Goal: Information Seeking & Learning: Check status

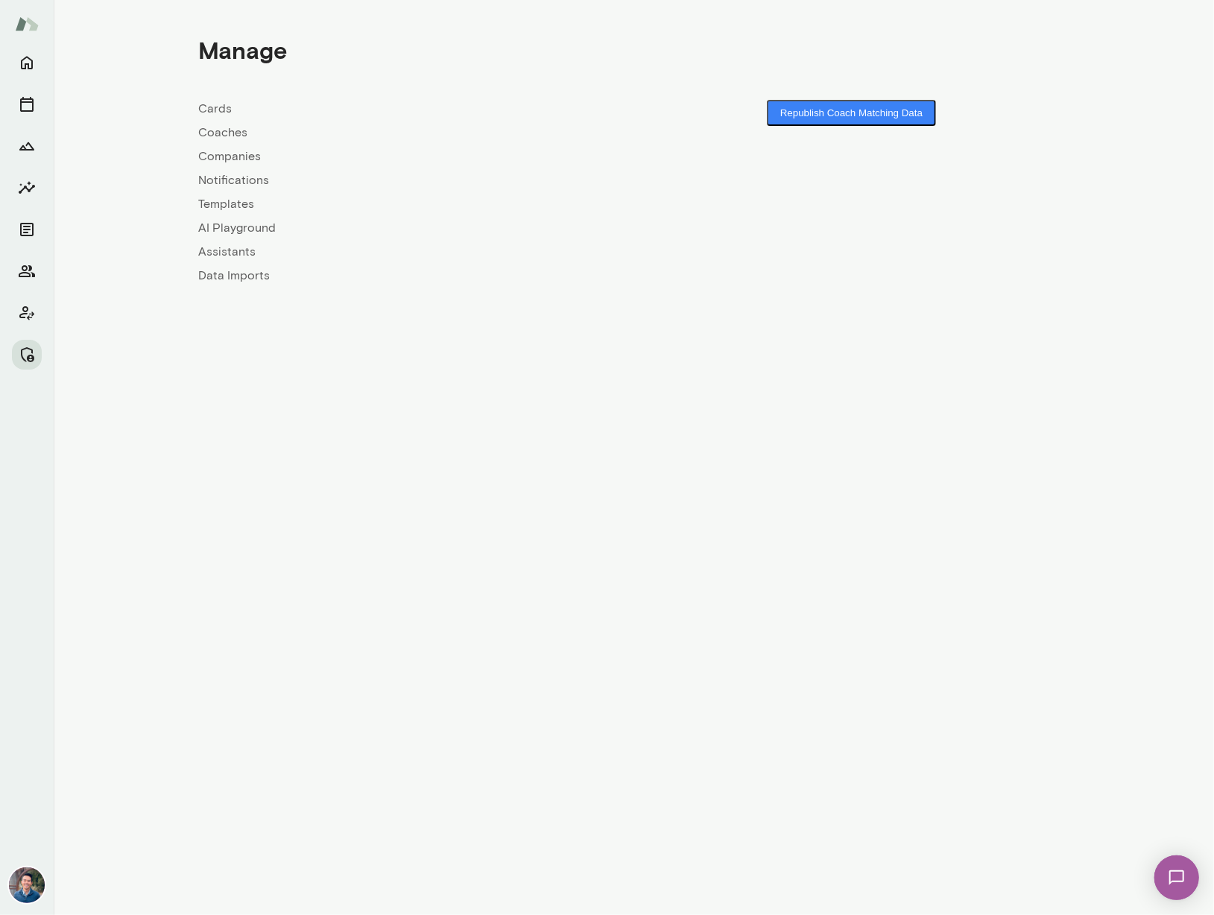
click at [238, 159] on link "Companies" at bounding box center [416, 157] width 435 height 18
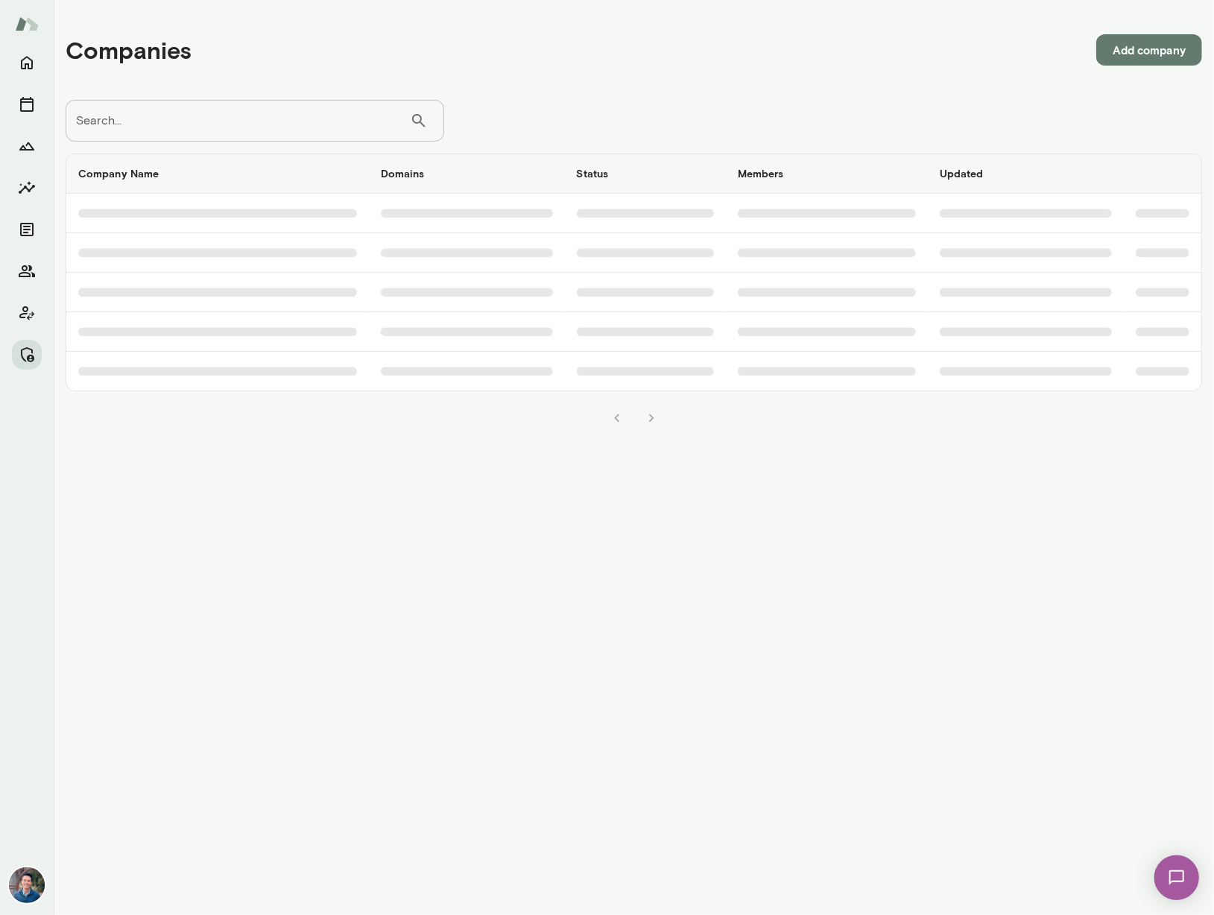
click at [221, 129] on input "Search..." at bounding box center [238, 121] width 344 height 42
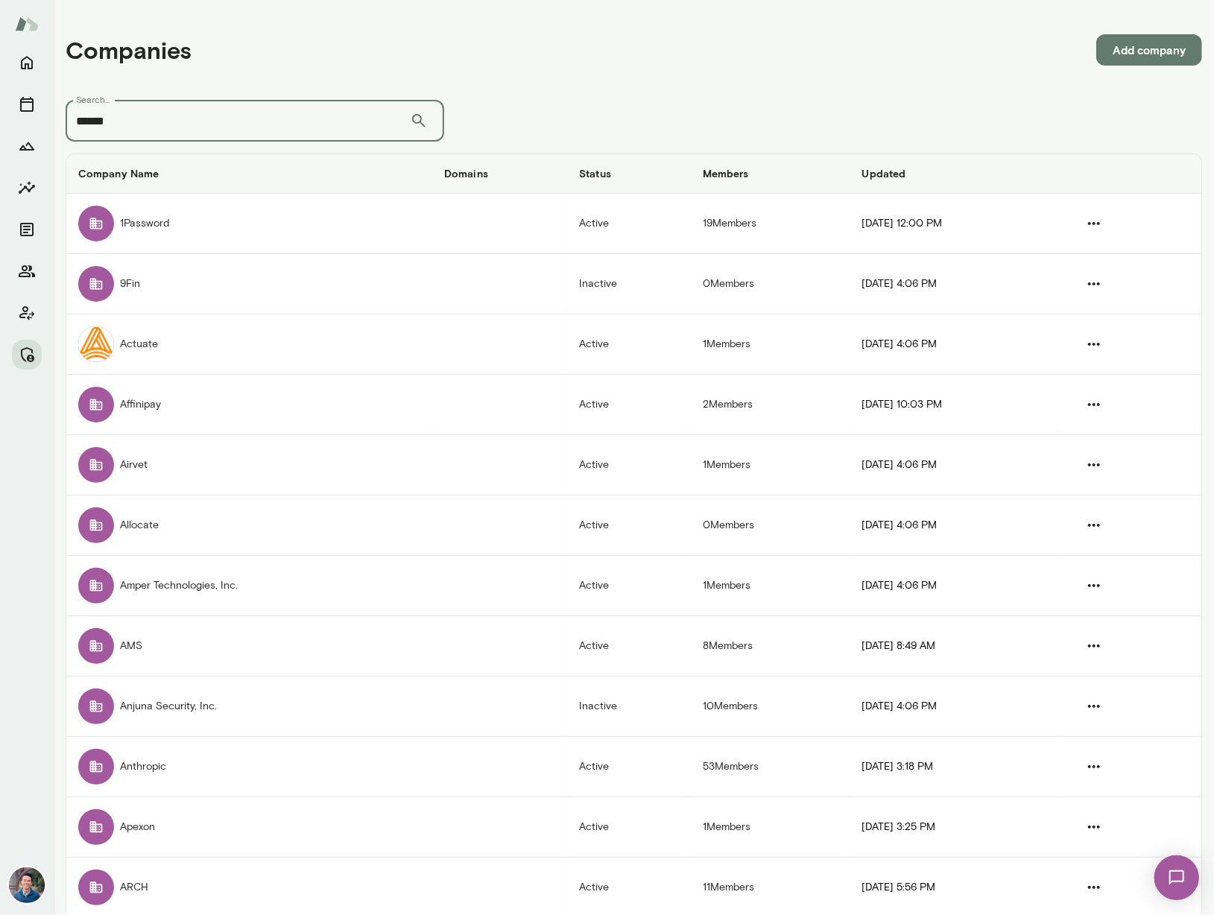
type input "******"
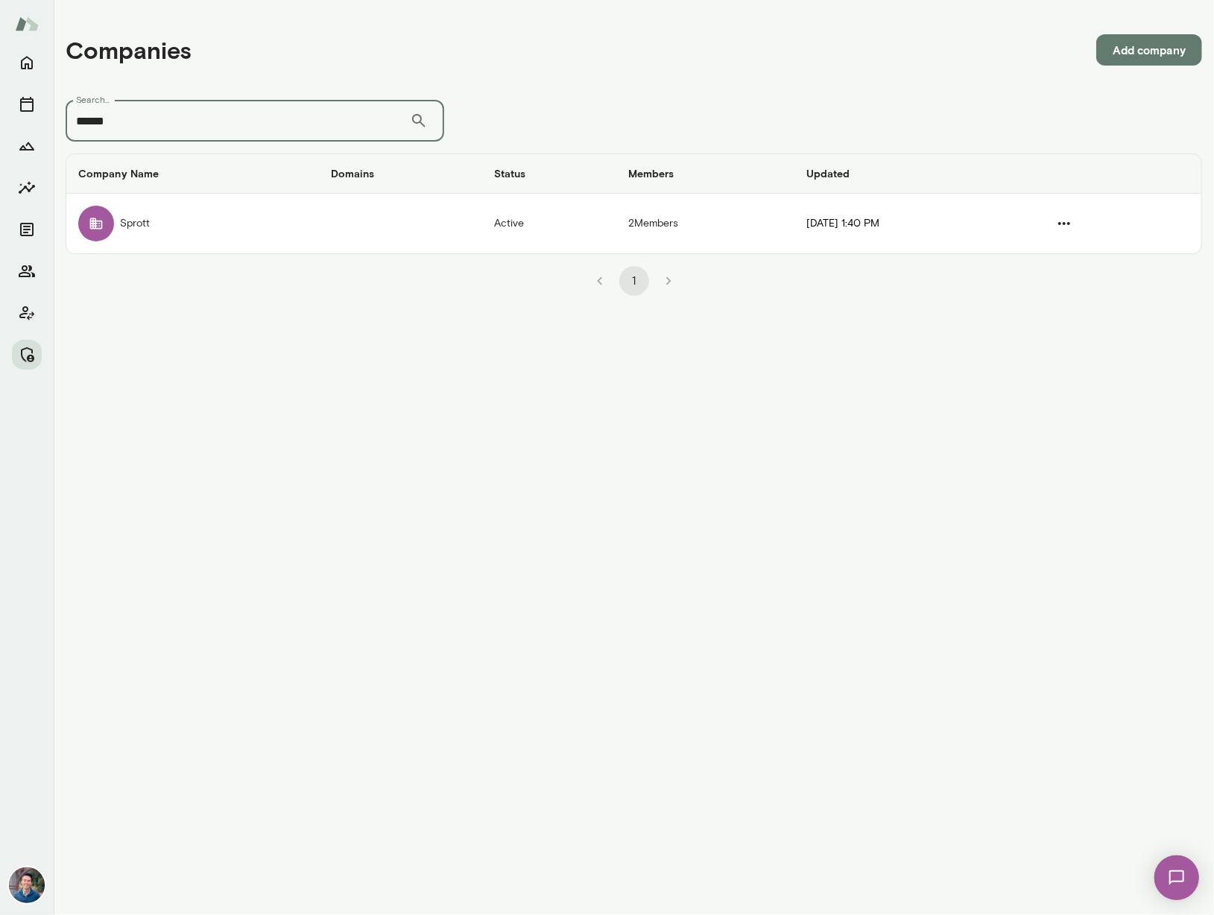
click at [270, 221] on td "Sprott" at bounding box center [192, 224] width 253 height 60
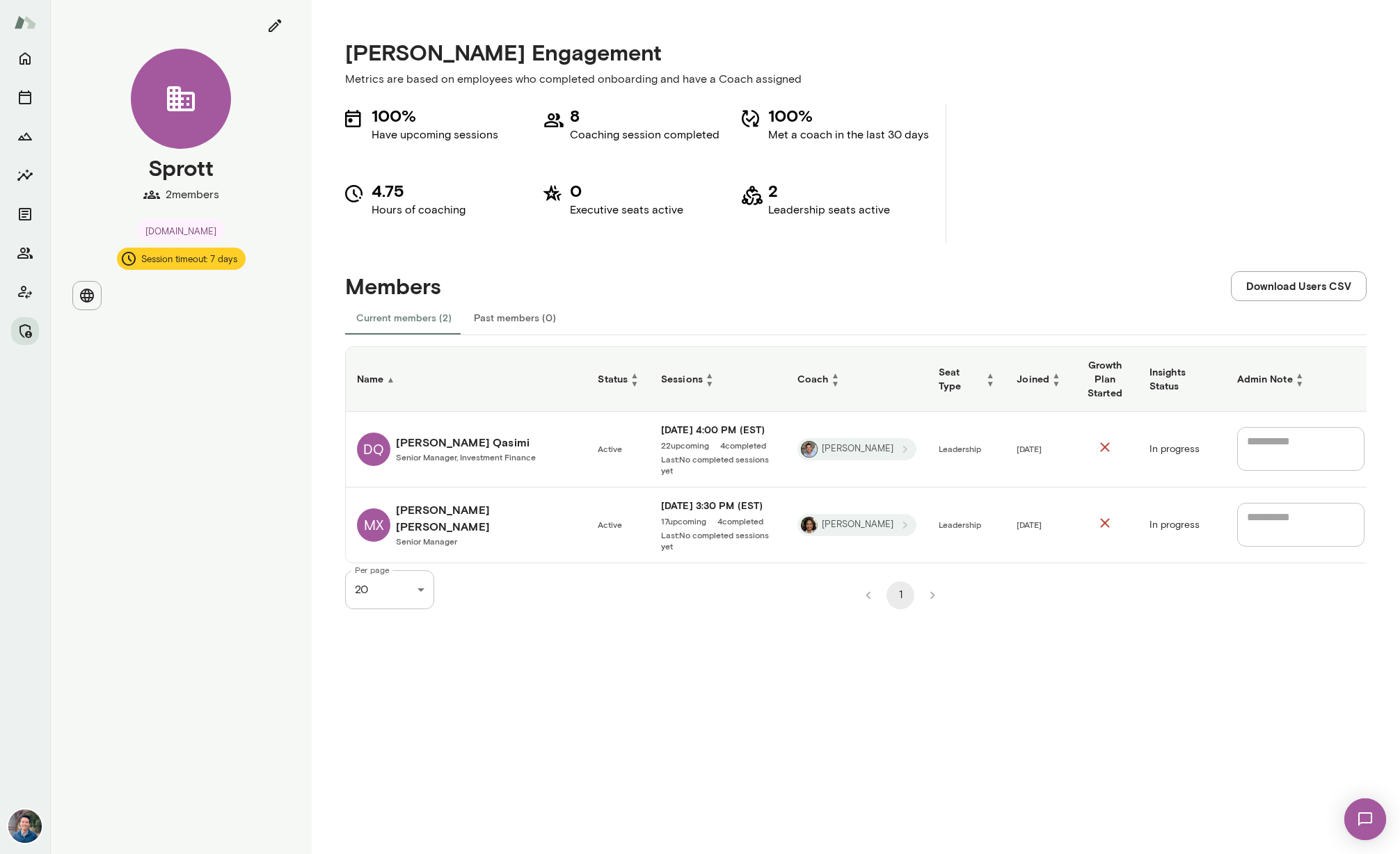
click at [389, 518] on link "MX Michelle Xu Senior Manager" at bounding box center [466, 525] width 218 height 48
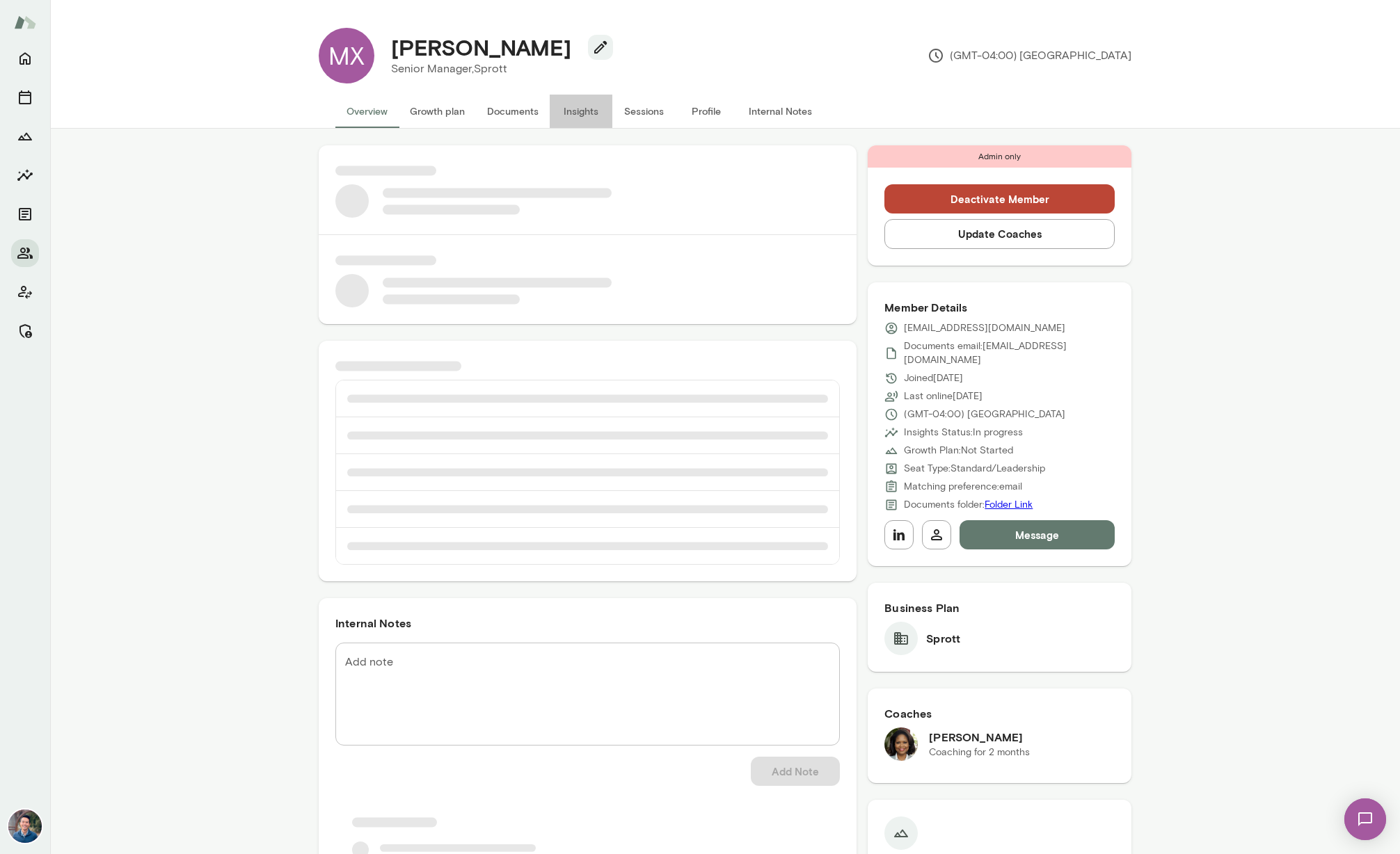
drag, startPoint x: 568, startPoint y: 113, endPoint x: 560, endPoint y: 114, distance: 8.1
click at [568, 113] on button "Insights" at bounding box center [581, 111] width 63 height 34
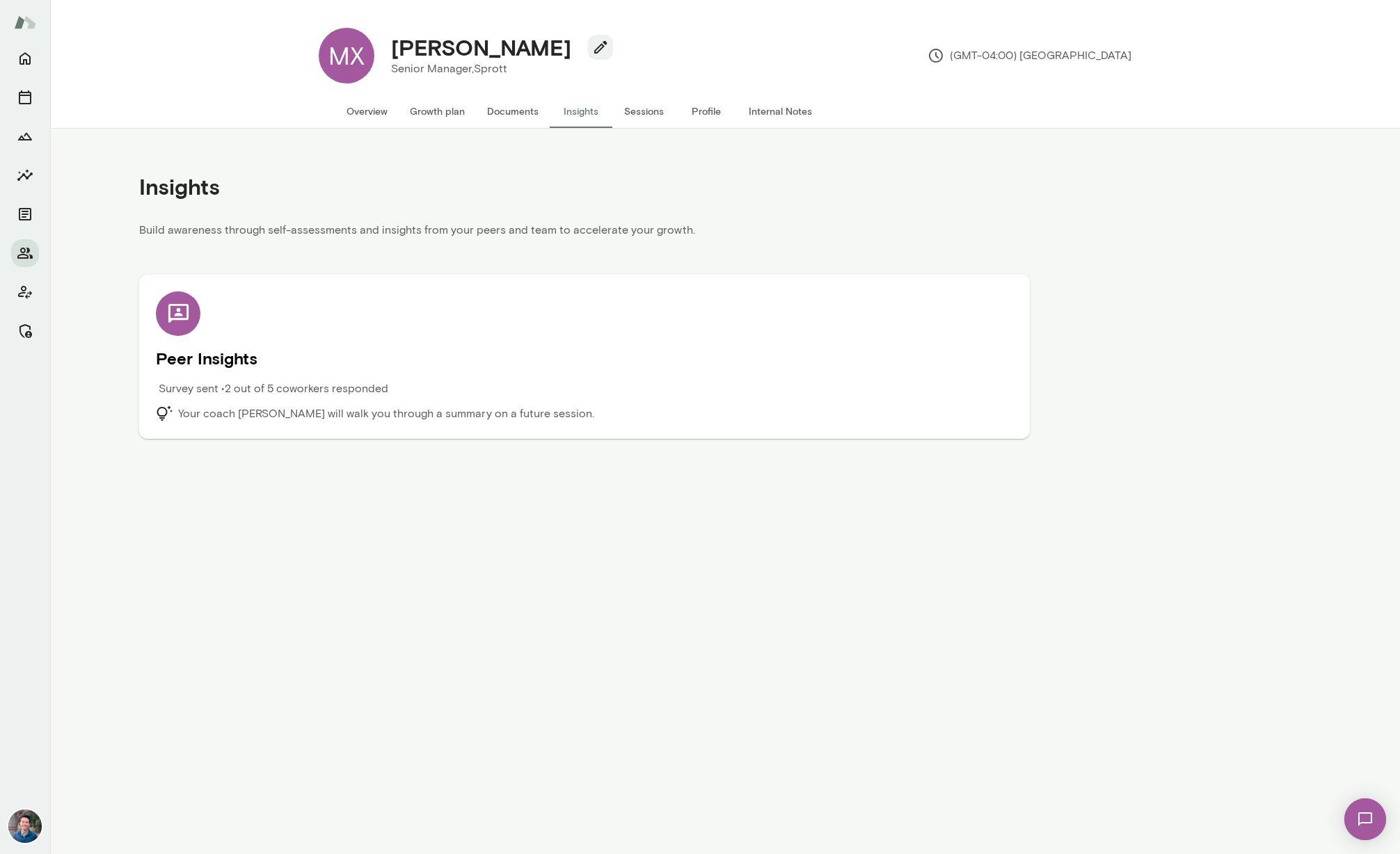
click at [324, 388] on p "Survey sent • 2 out of 5 coworkers responded" at bounding box center [273, 389] width 230 height 17
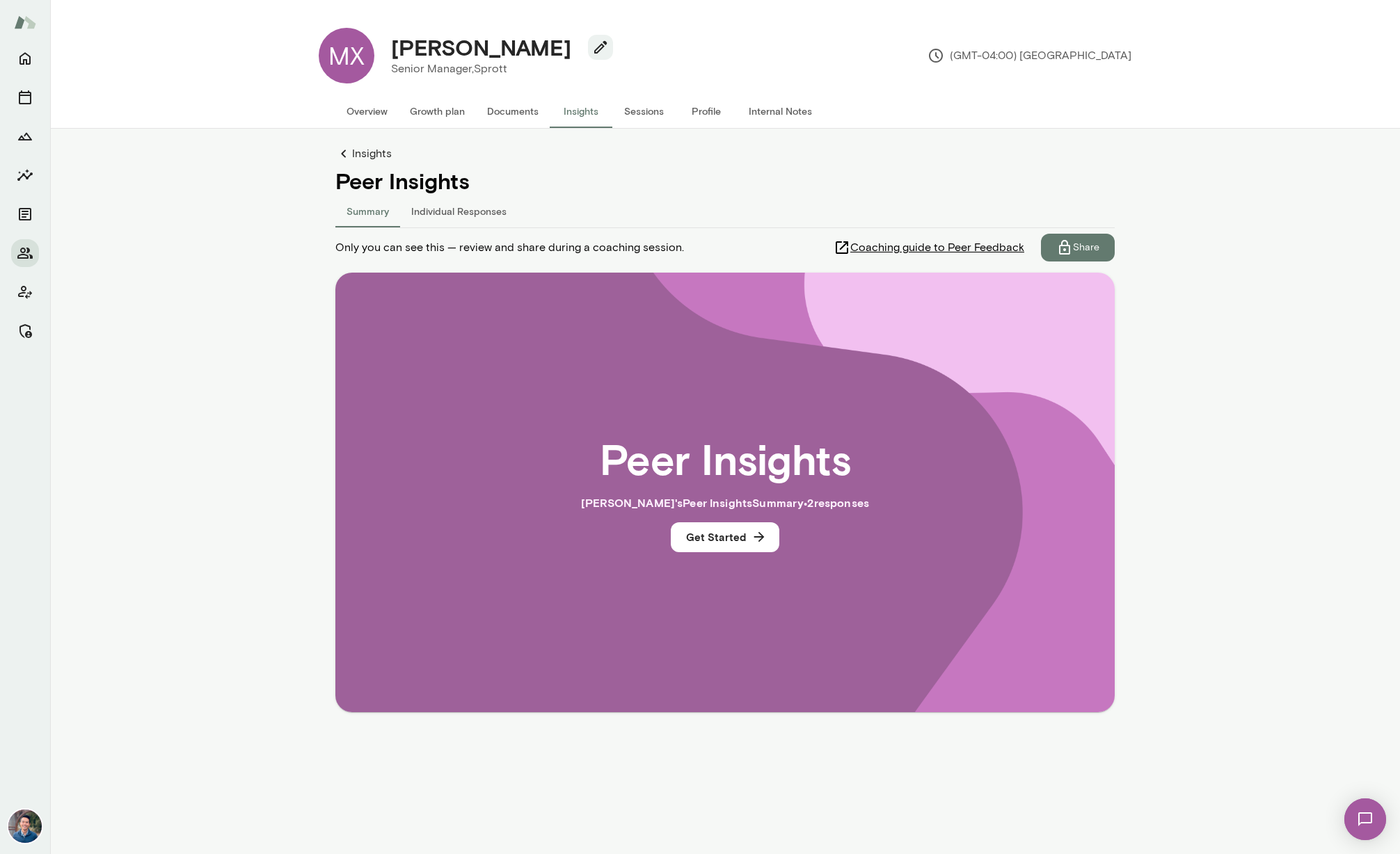
click at [441, 208] on button "Individual Responses" at bounding box center [459, 211] width 118 height 34
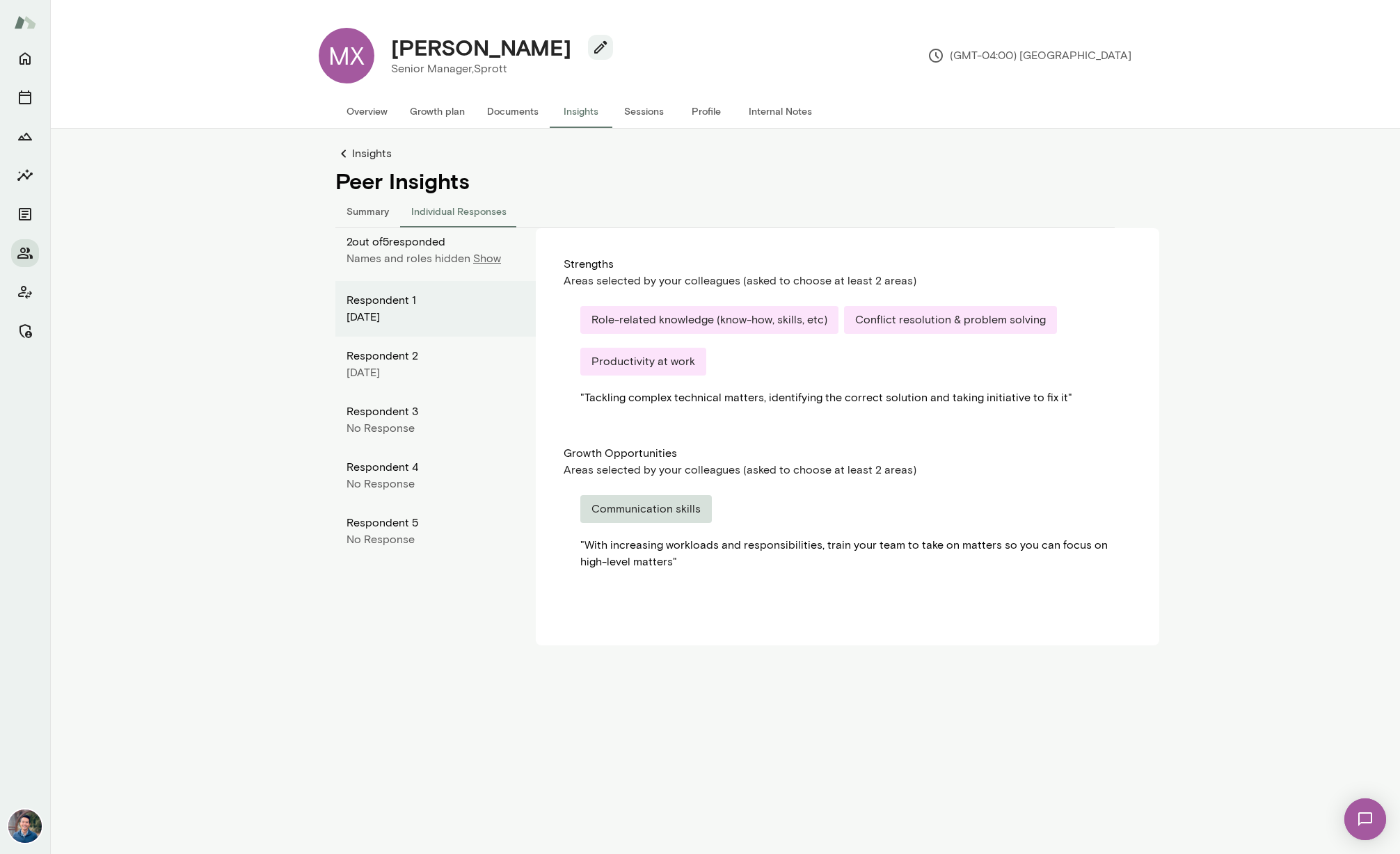
click at [480, 259] on p "Show" at bounding box center [487, 259] width 28 height 17
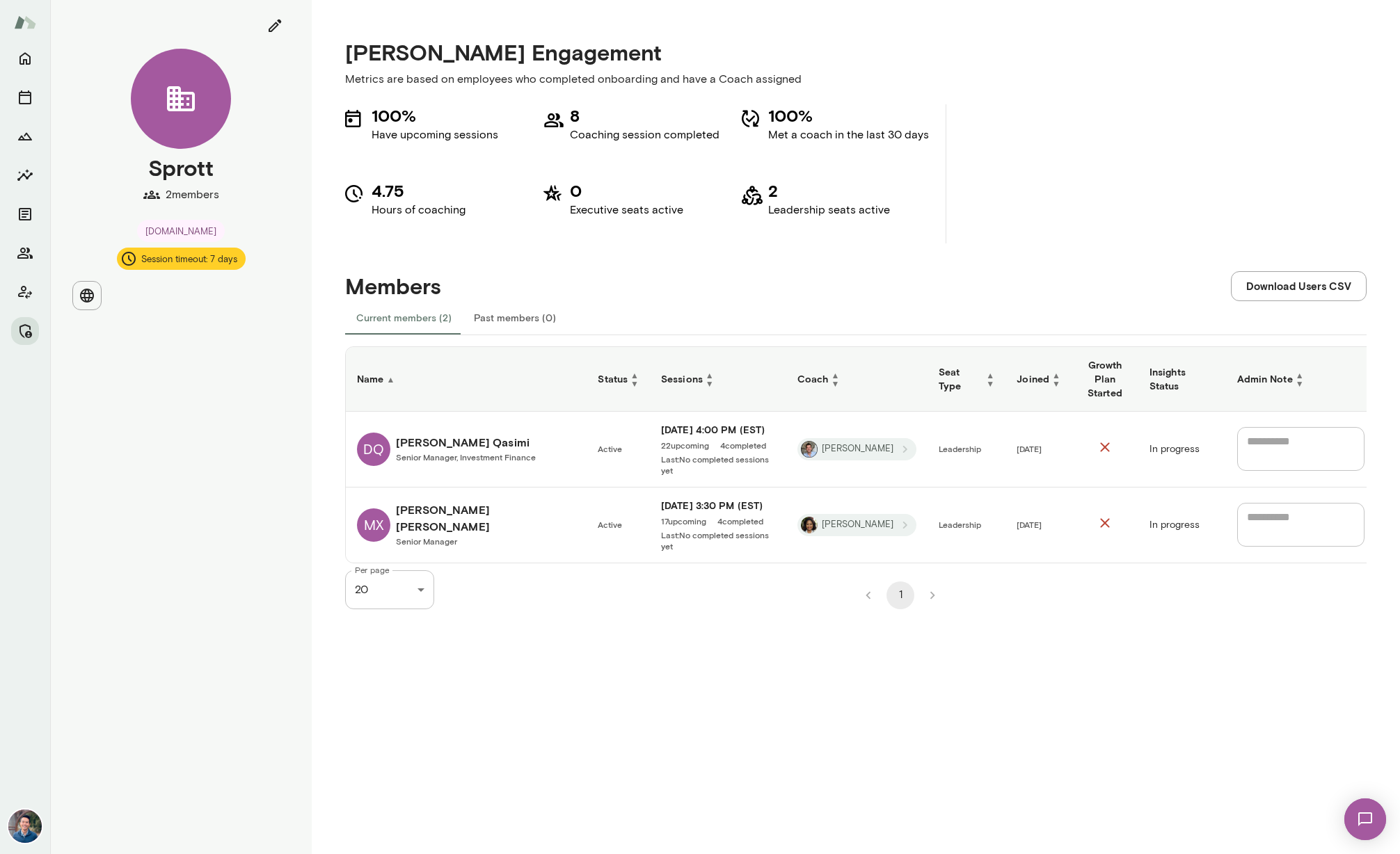
click at [459, 439] on h6 "Danyal Qasimi" at bounding box center [466, 442] width 140 height 17
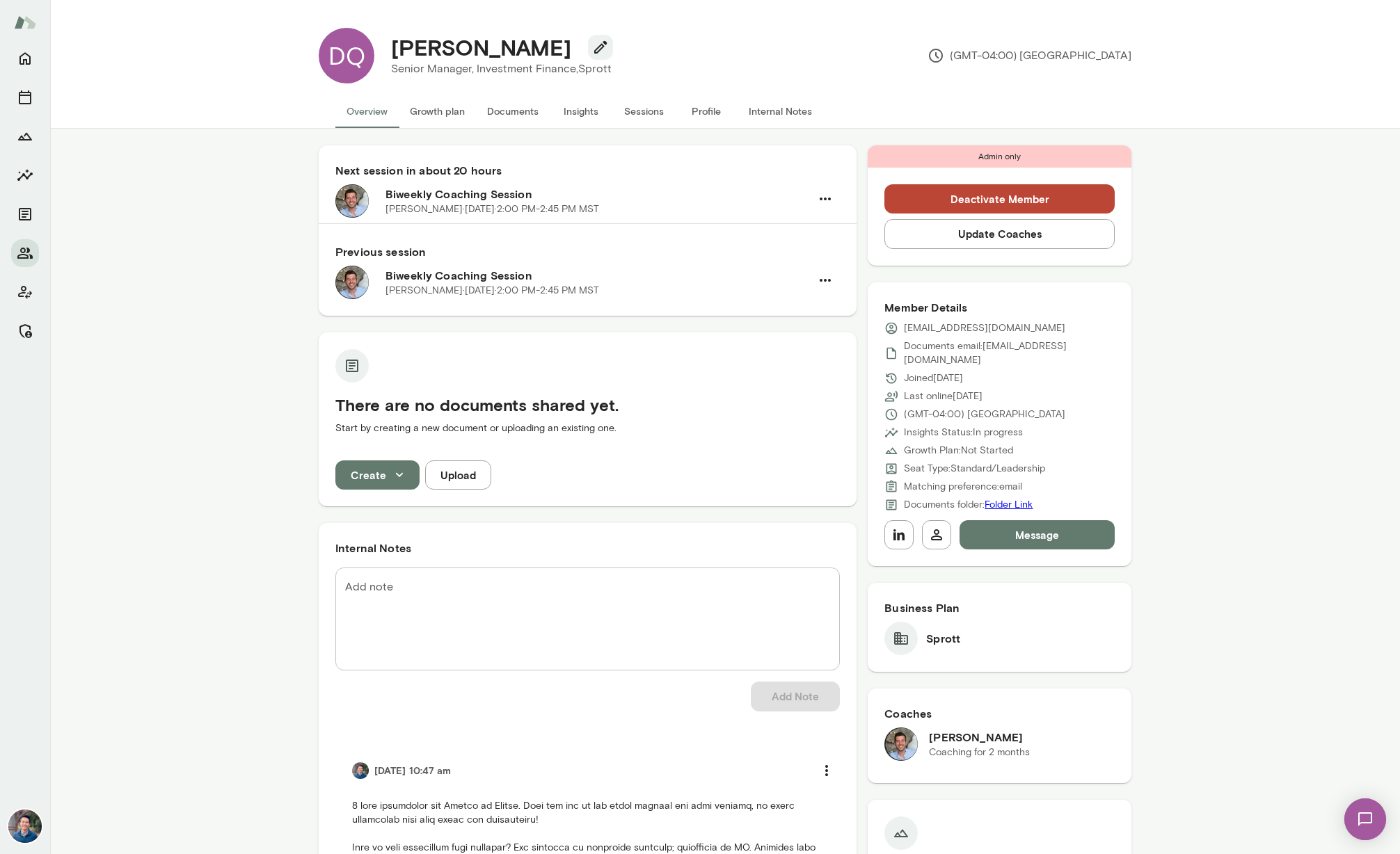
click at [596, 111] on button "Insights" at bounding box center [581, 111] width 63 height 34
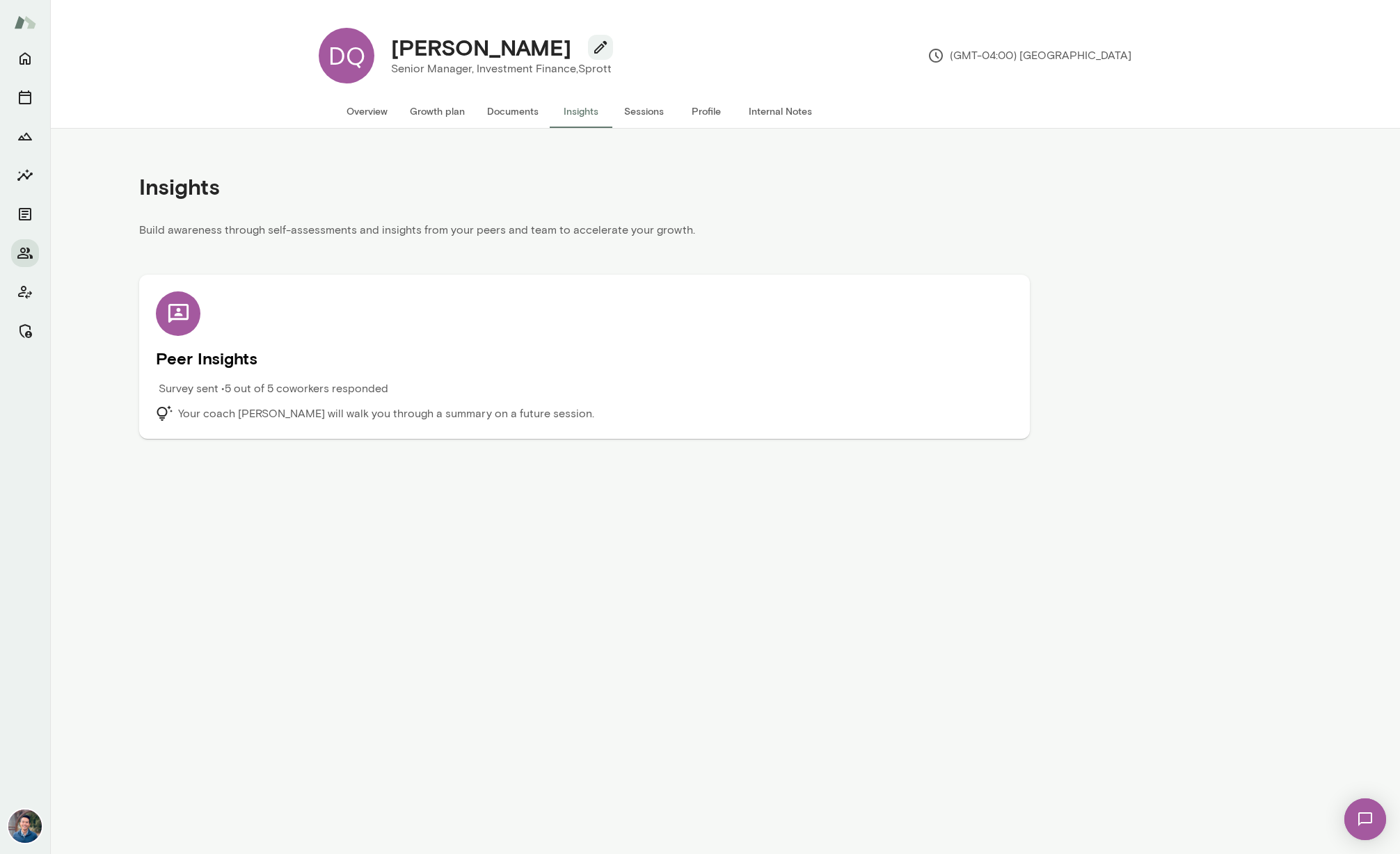
click at [317, 365] on h5 "Peer Insights" at bounding box center [584, 358] width 857 height 22
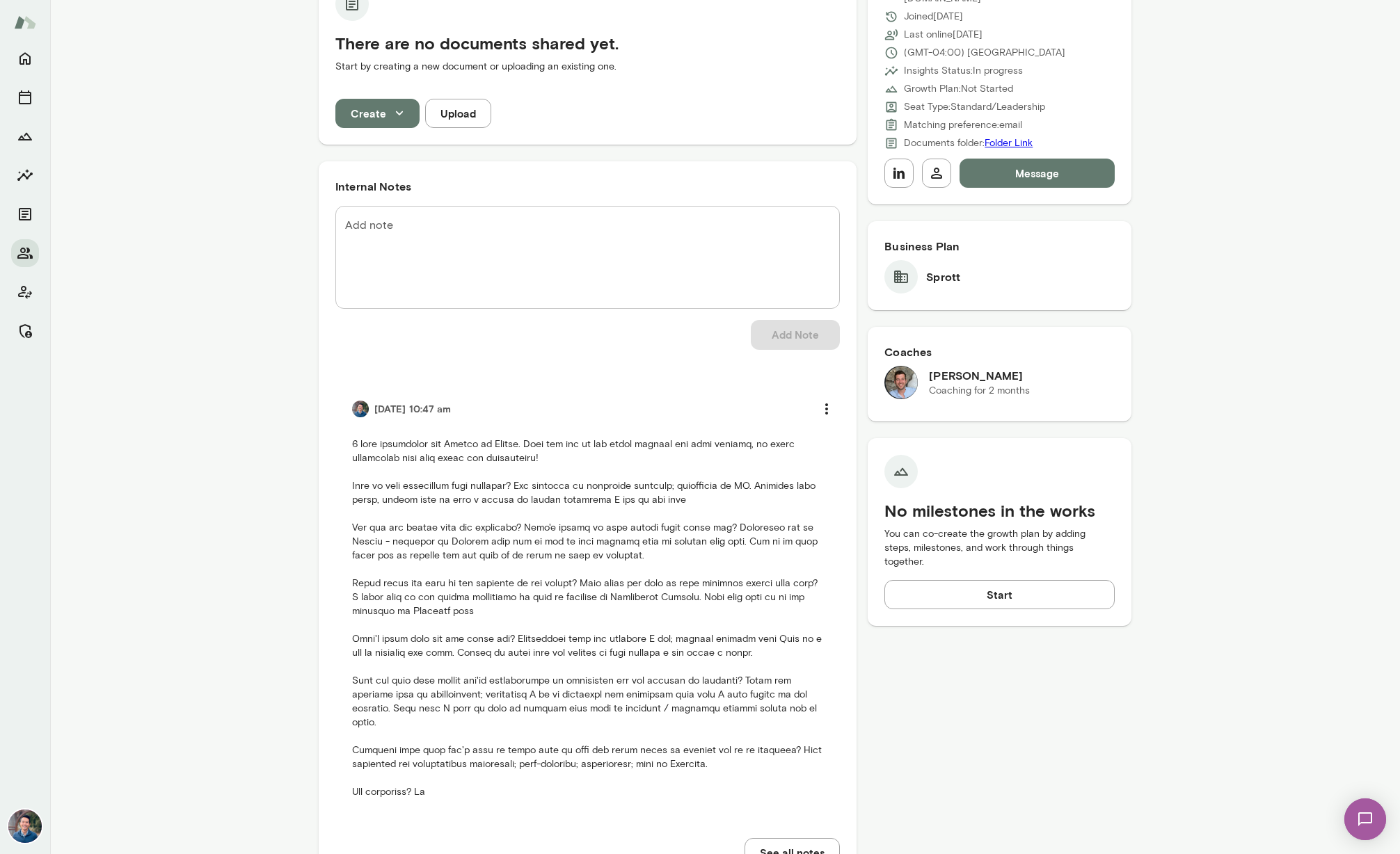
scroll to position [360, 0]
click at [463, 241] on textarea "Add note" at bounding box center [587, 259] width 484 height 80
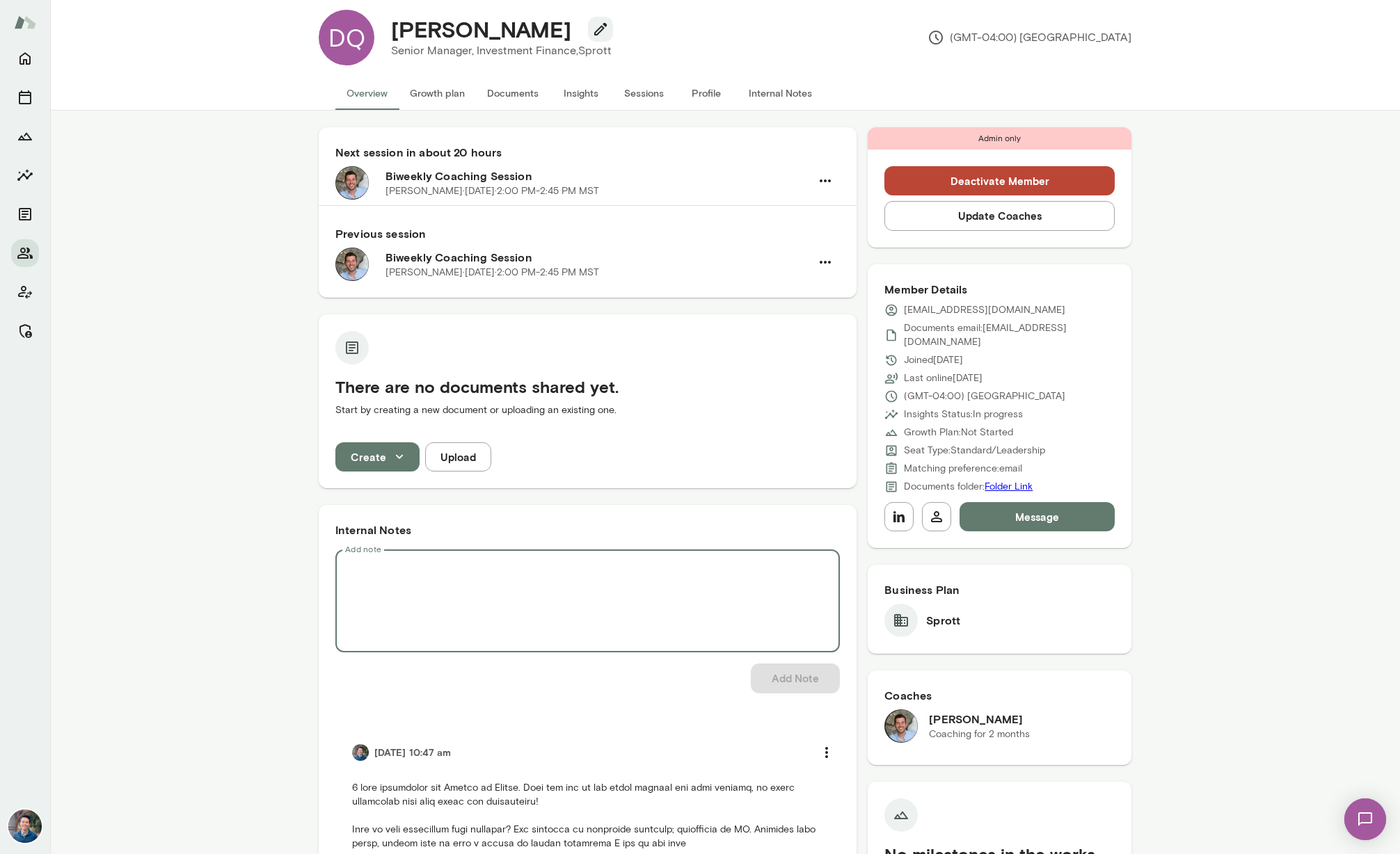
scroll to position [0, 0]
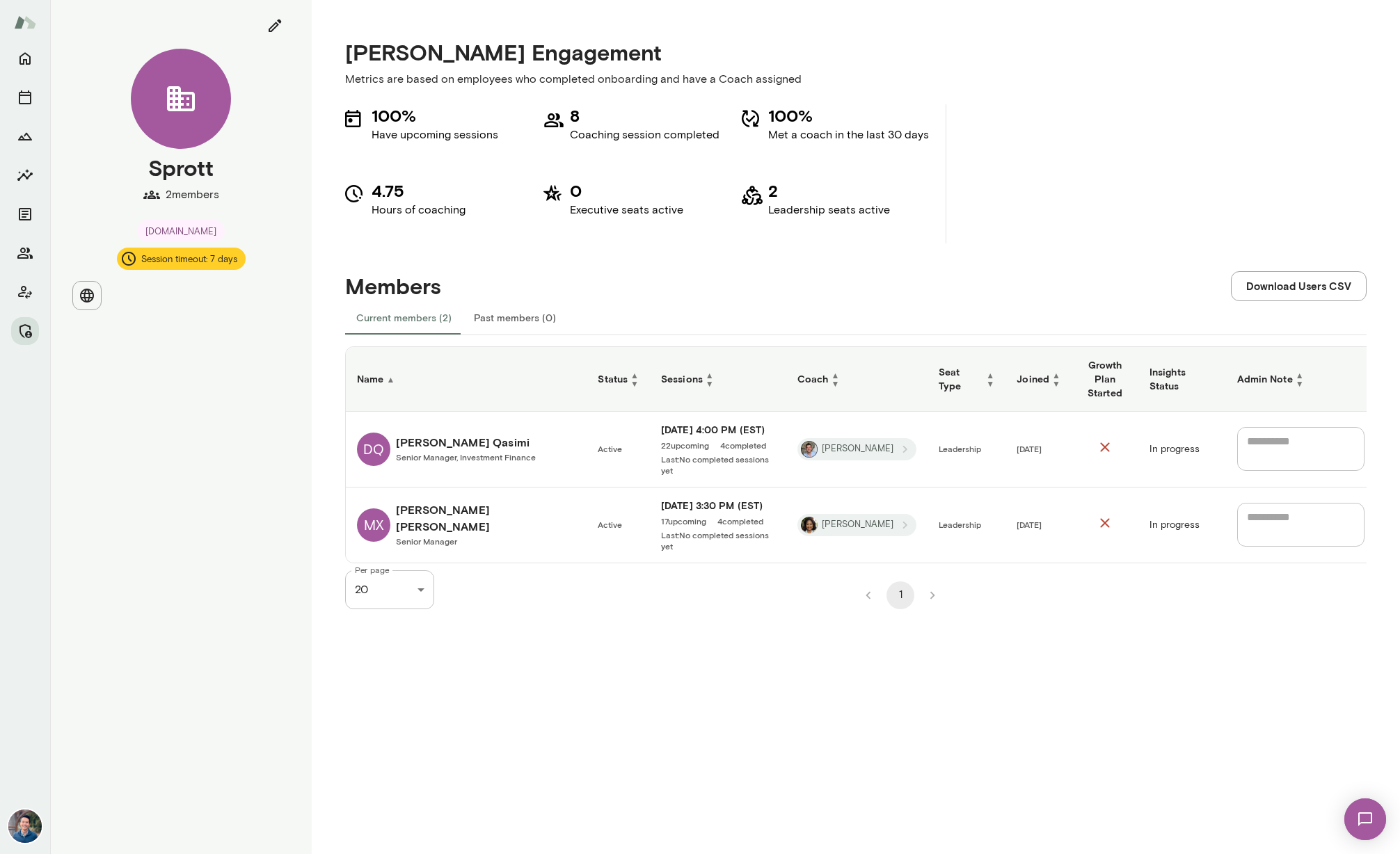
click at [452, 452] on span "Senior Manager, Investment Finance" at bounding box center [466, 456] width 140 height 9
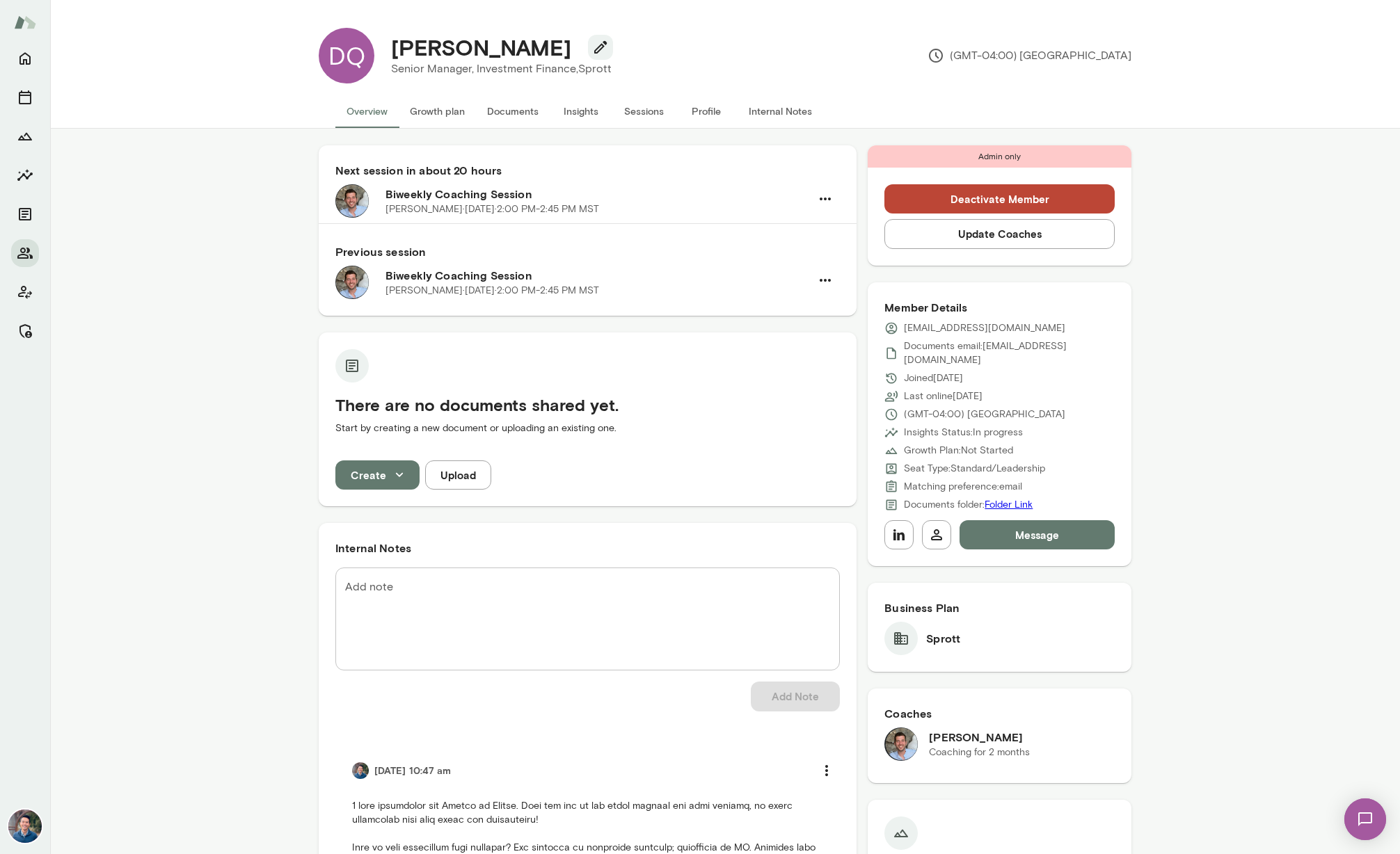
click at [637, 112] on button "Sessions" at bounding box center [643, 111] width 63 height 34
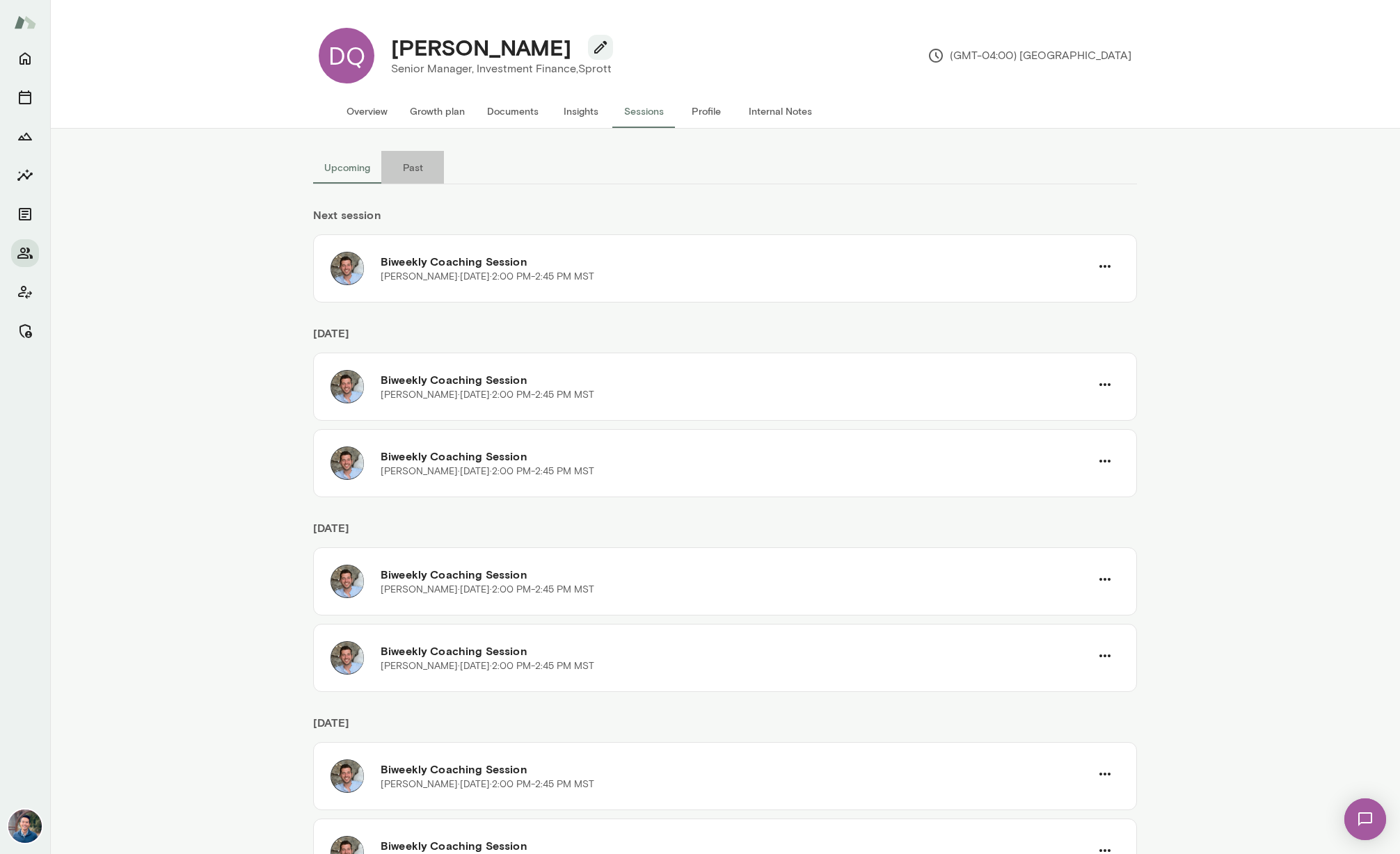
click at [407, 167] on button "Past" at bounding box center [412, 168] width 63 height 34
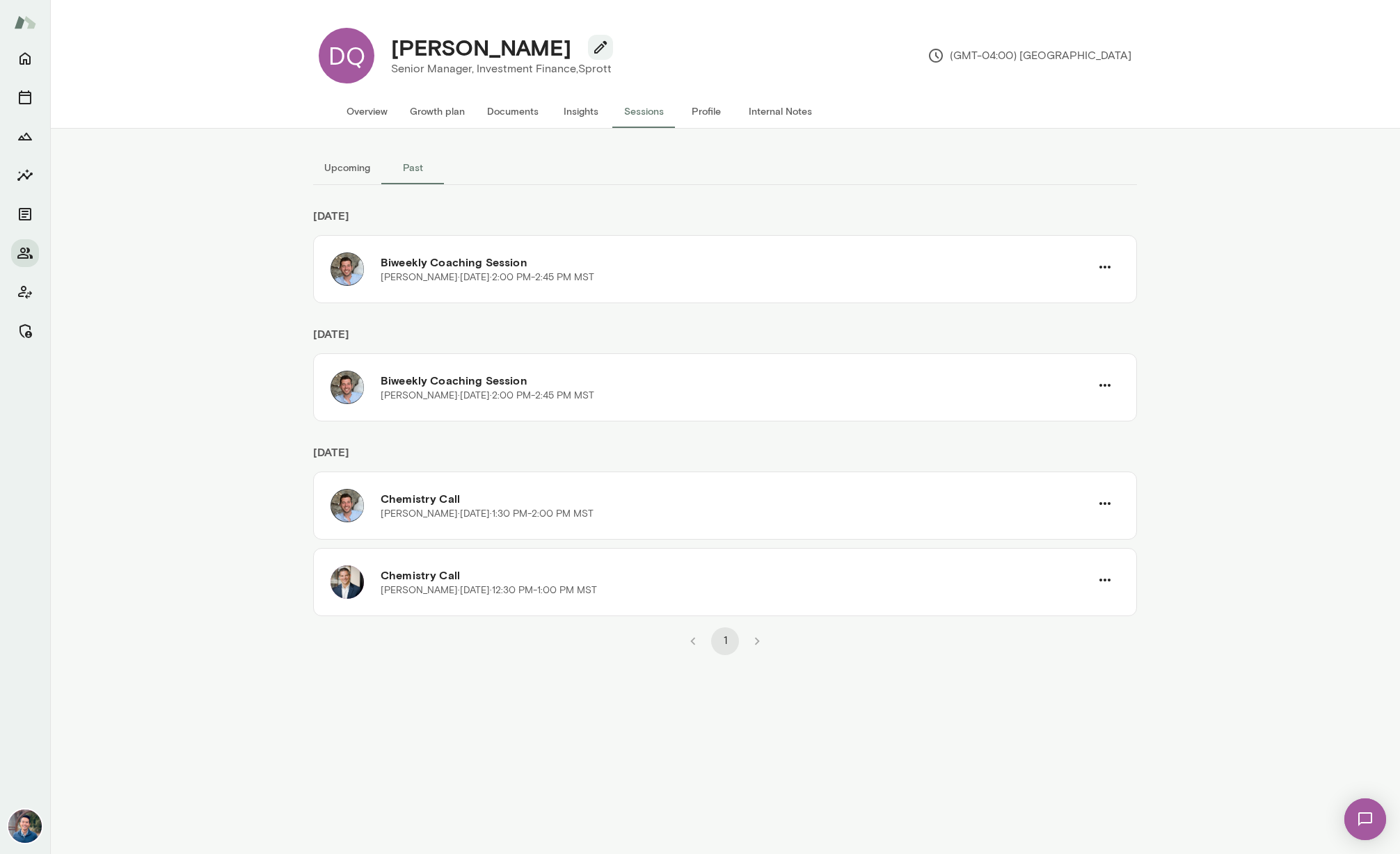
click at [345, 170] on button "Upcoming" at bounding box center [346, 168] width 68 height 34
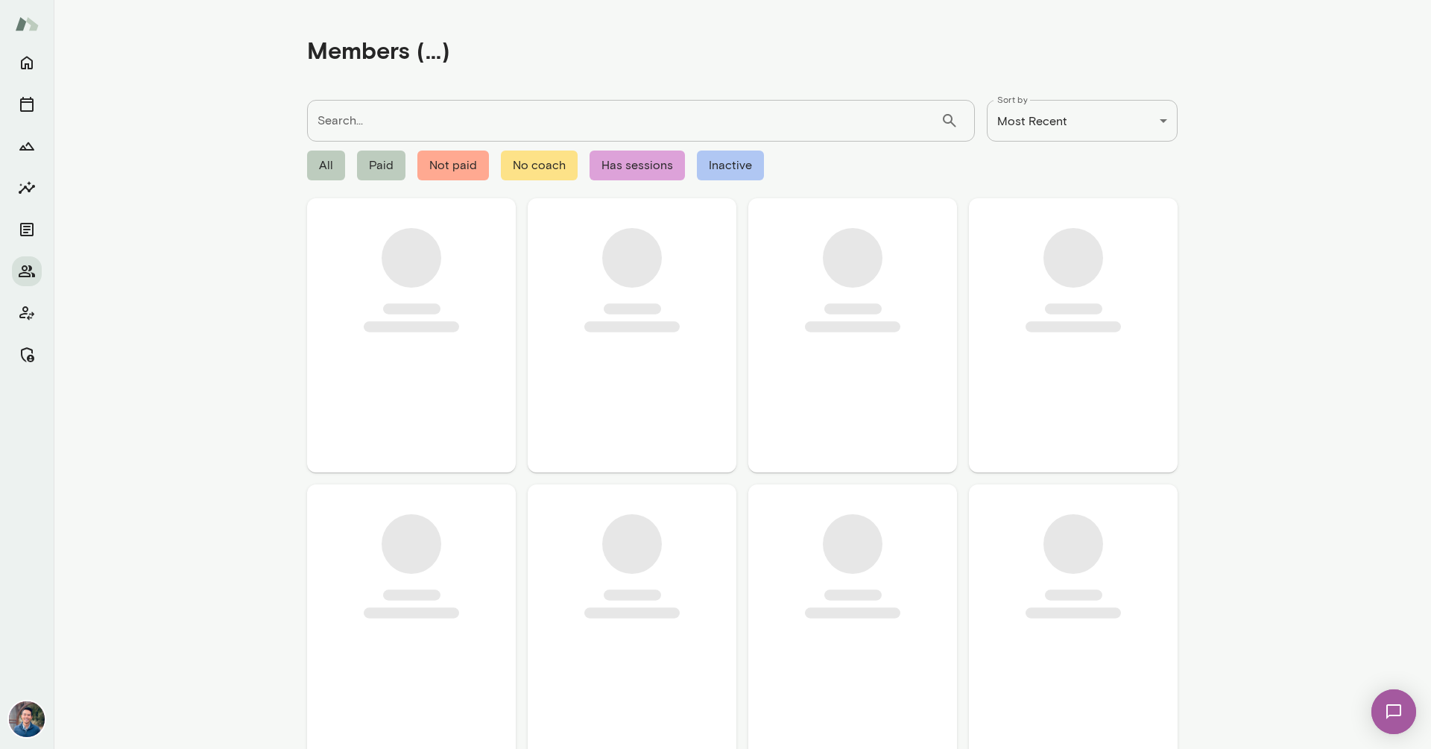
click at [435, 111] on input "Search..." at bounding box center [624, 121] width 634 height 42
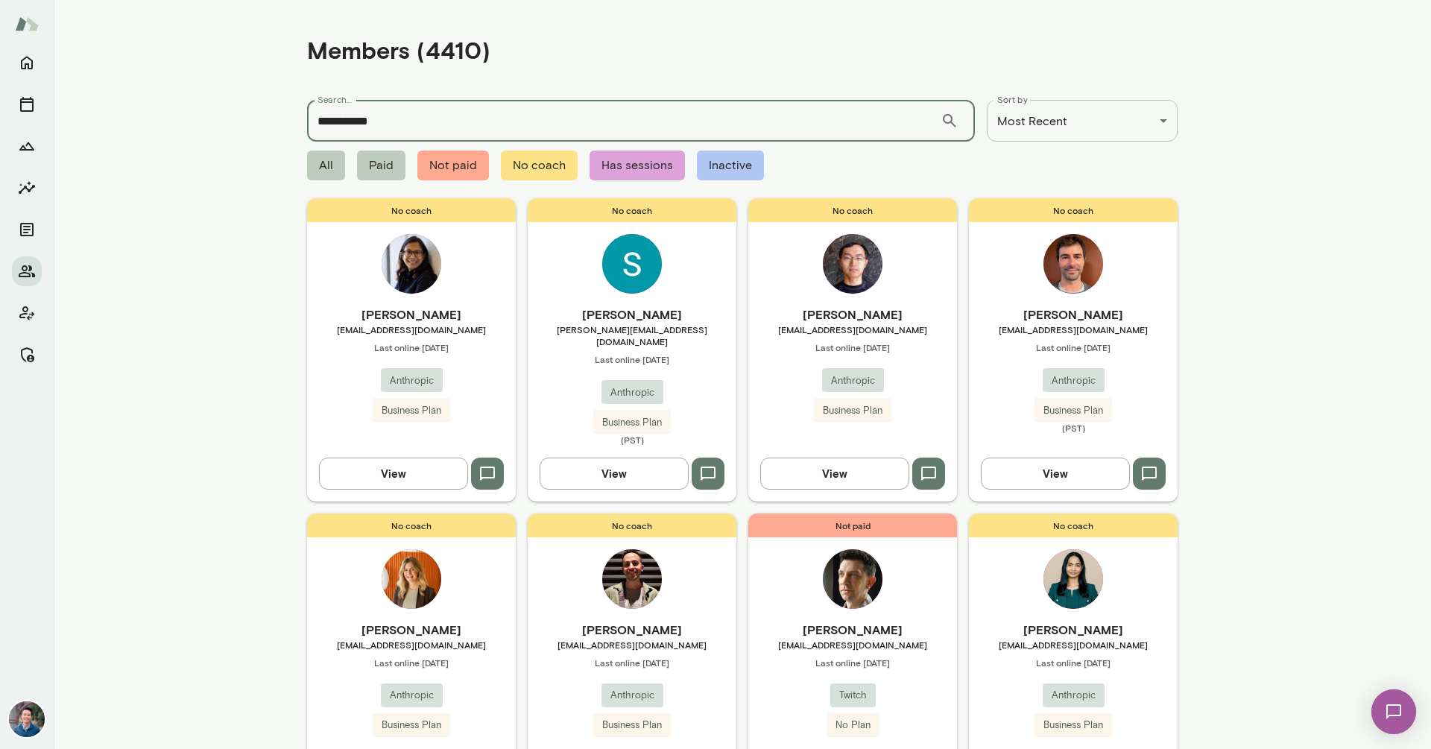
type input "**********"
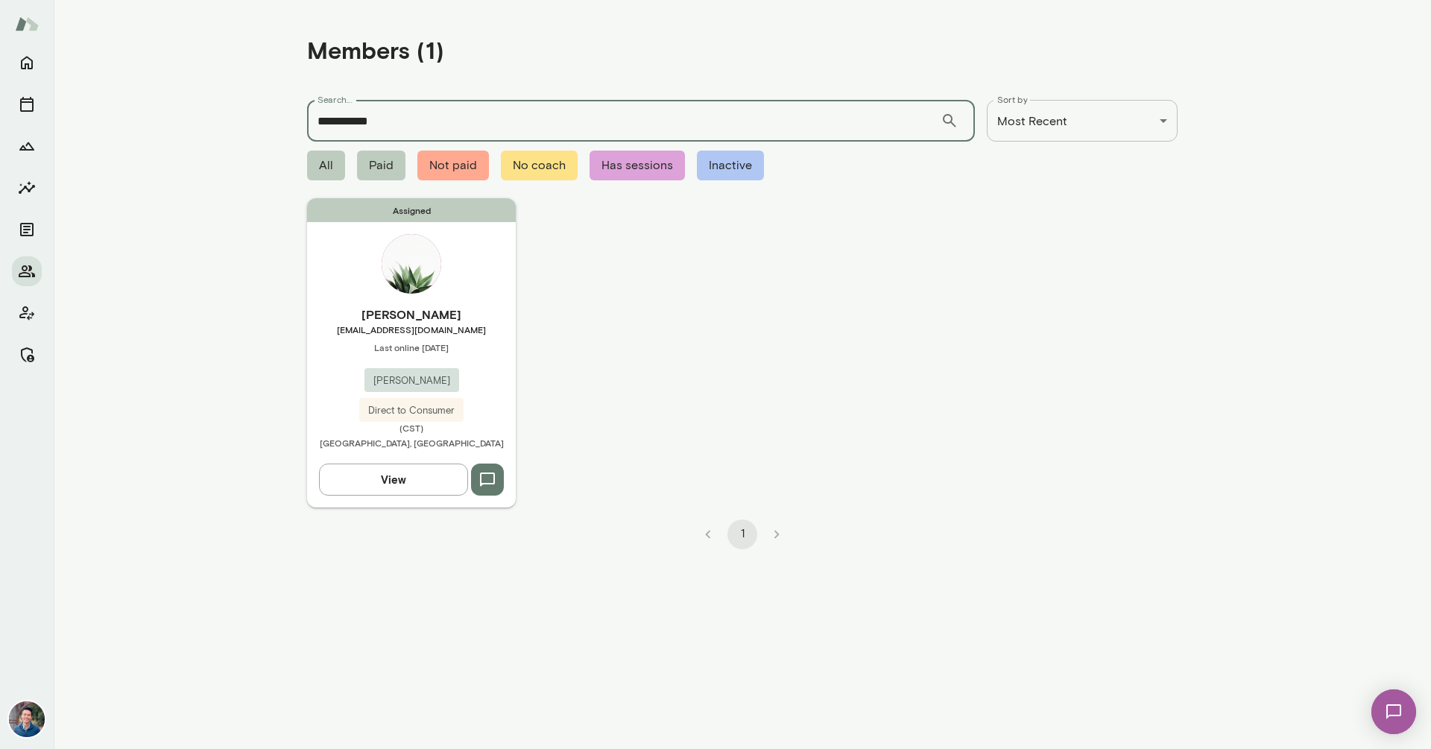
click at [449, 338] on div "Cynthia Liu cynthialiu0605@gmail.com Last online February 12 Cargill Direct to …" at bounding box center [411, 379] width 209 height 146
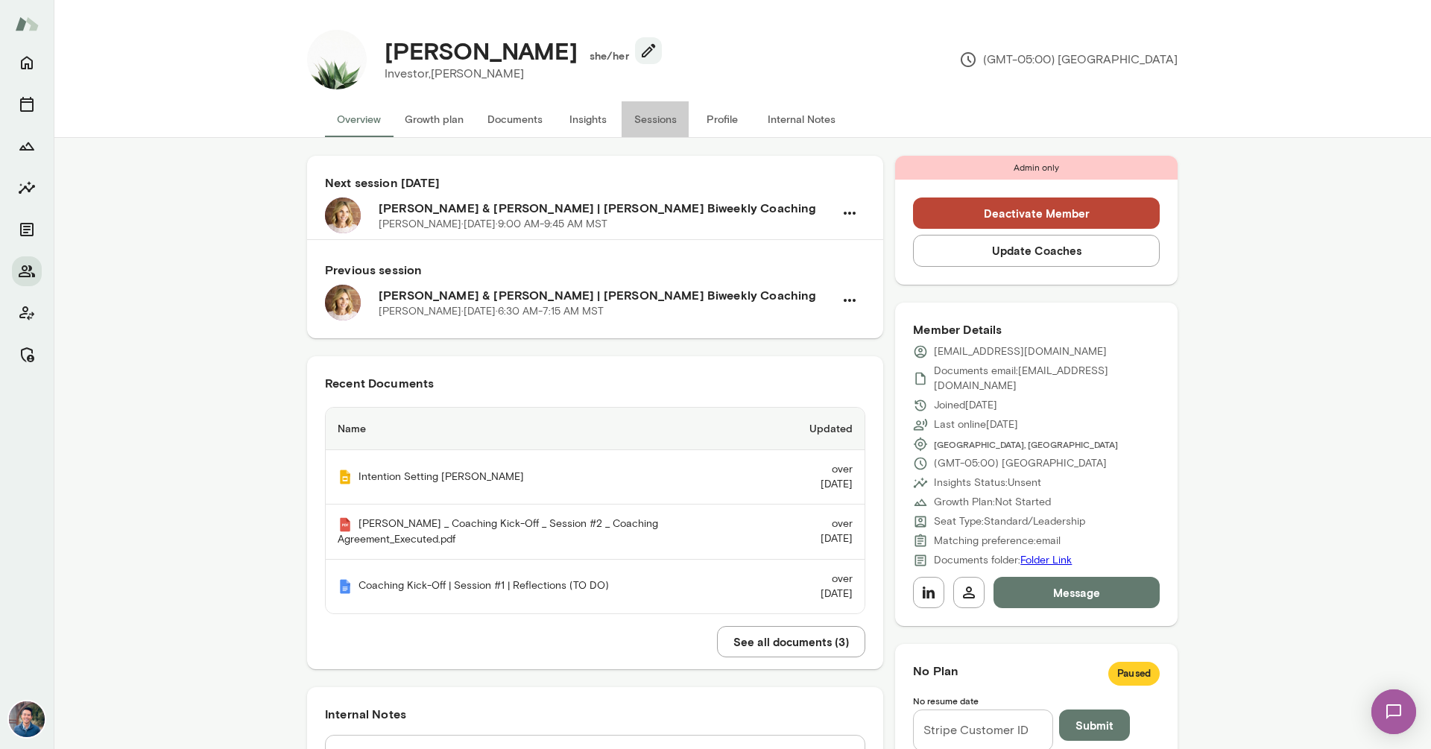
click at [651, 114] on button "Sessions" at bounding box center [655, 119] width 67 height 36
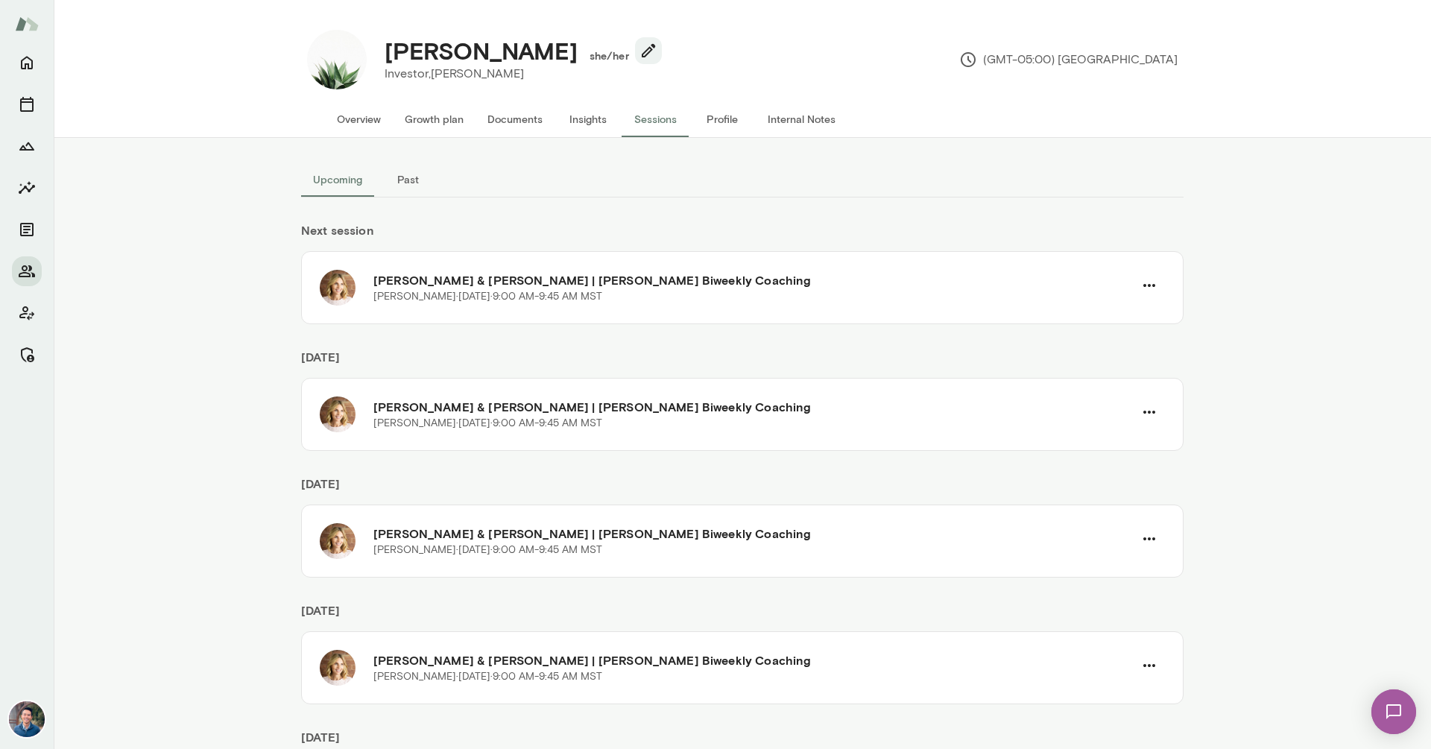
click at [402, 180] on button "Past" at bounding box center [407, 180] width 67 height 36
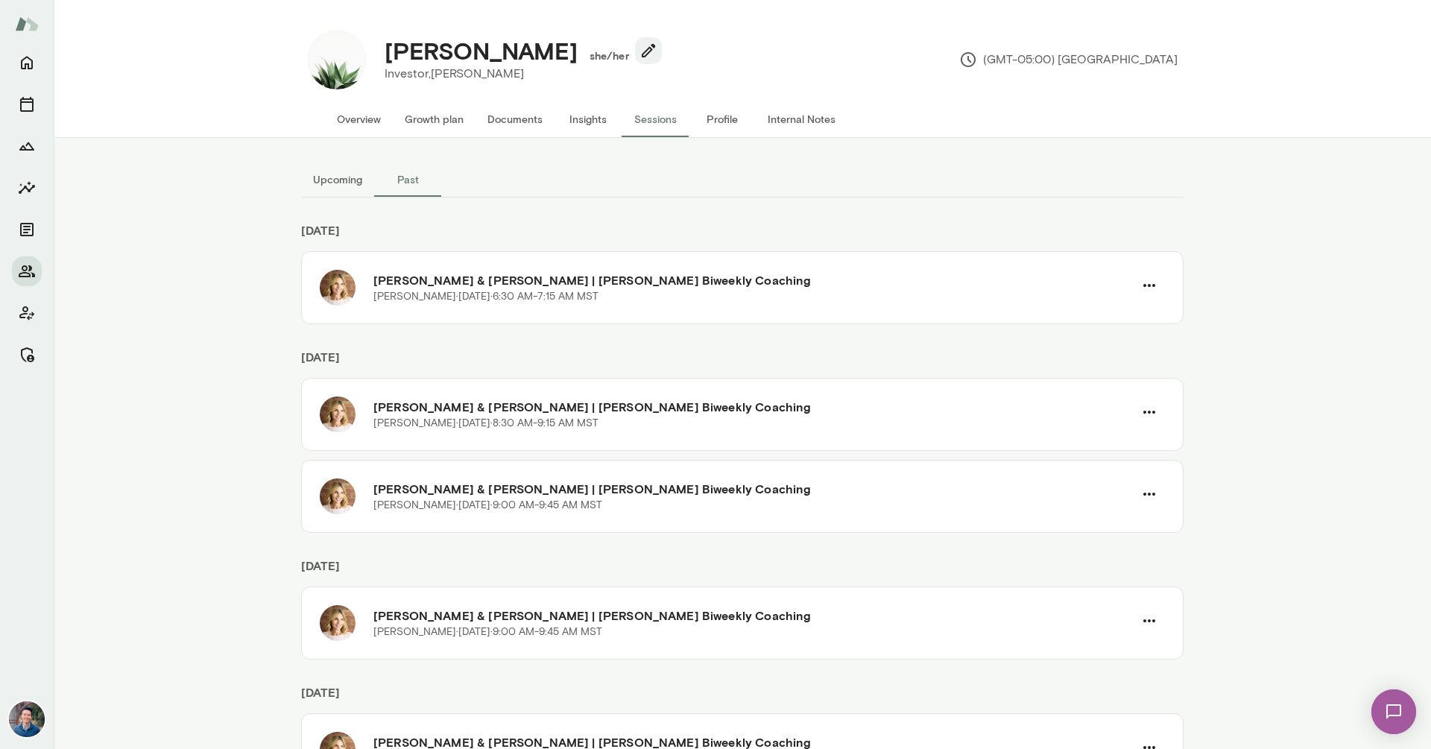
click at [331, 184] on button "Upcoming" at bounding box center [337, 180] width 73 height 36
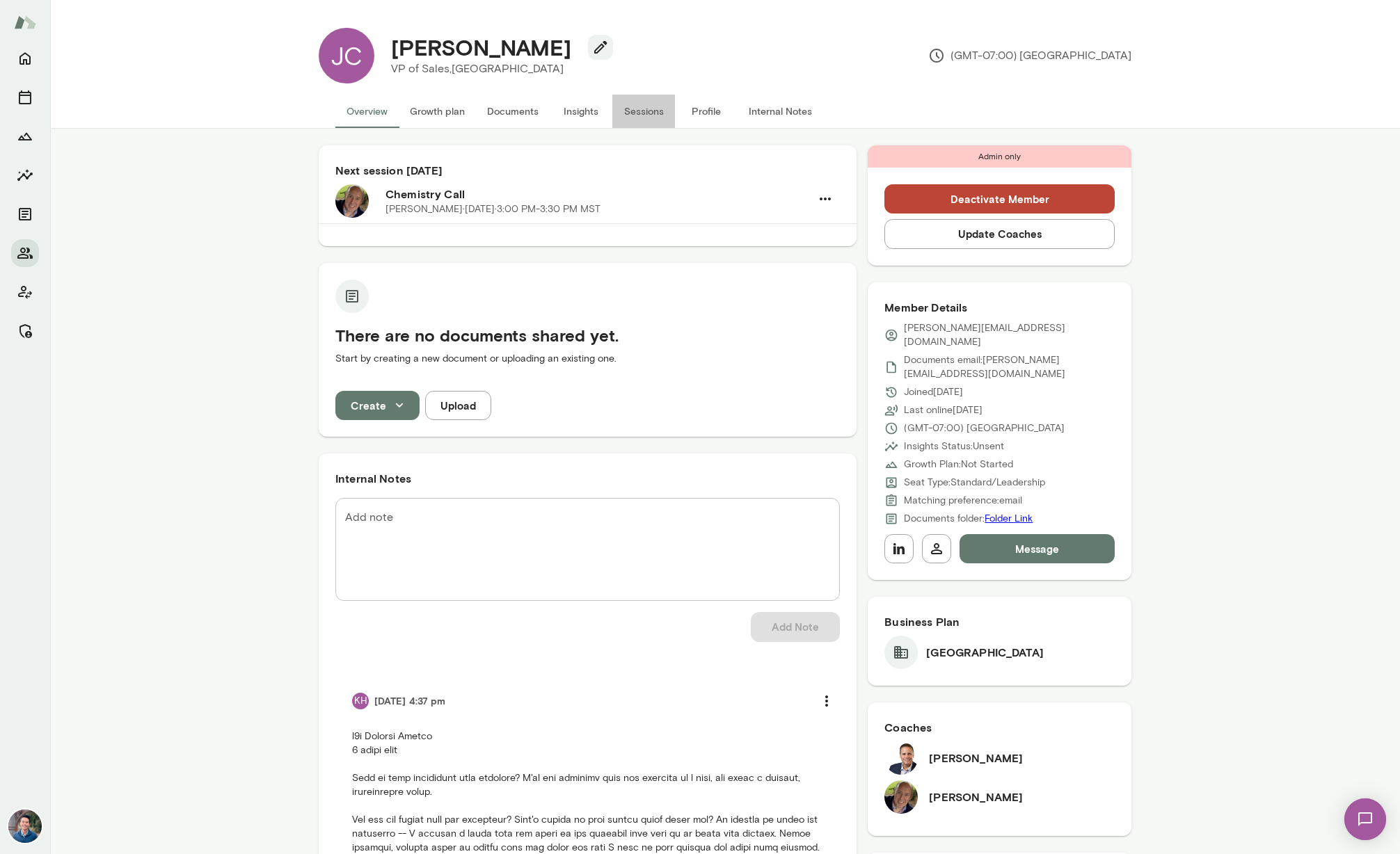
click at [627, 103] on button "Sessions" at bounding box center [643, 111] width 63 height 34
